Goal: Task Accomplishment & Management: Manage account settings

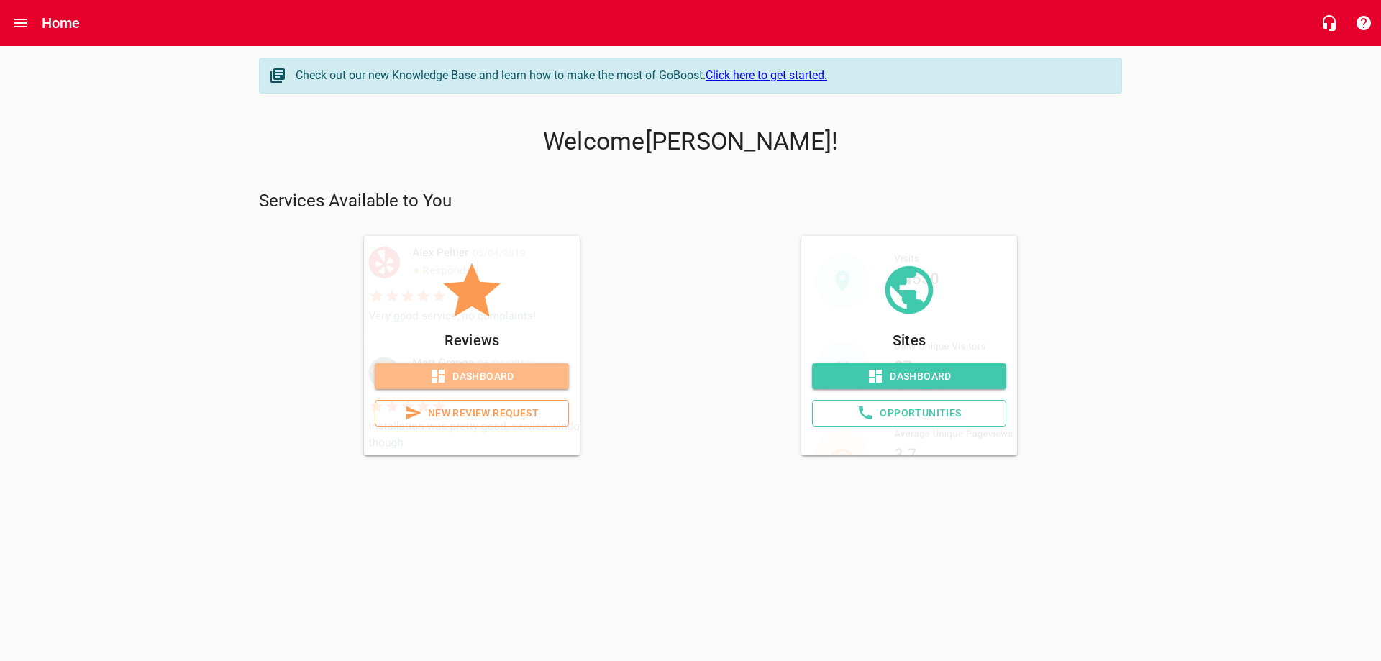
click at [483, 377] on span "Dashboard" at bounding box center [471, 376] width 171 height 18
